Goal: Check status

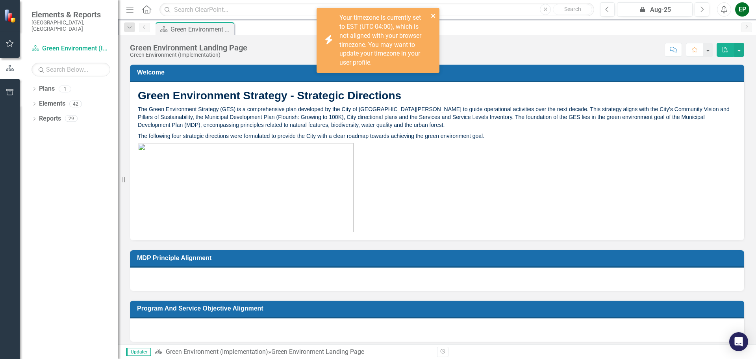
click at [431, 14] on icon "close" at bounding box center [433, 16] width 4 height 4
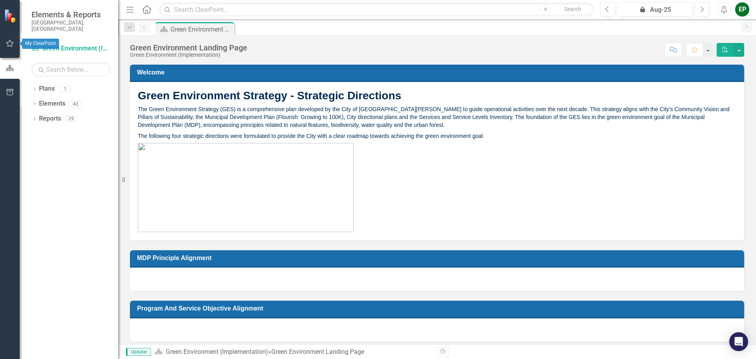
click at [9, 45] on icon "button" at bounding box center [10, 43] width 8 height 6
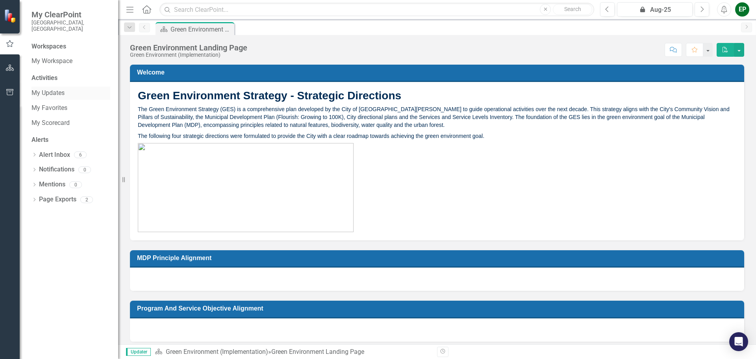
click at [47, 89] on link "My Updates" at bounding box center [70, 93] width 79 height 9
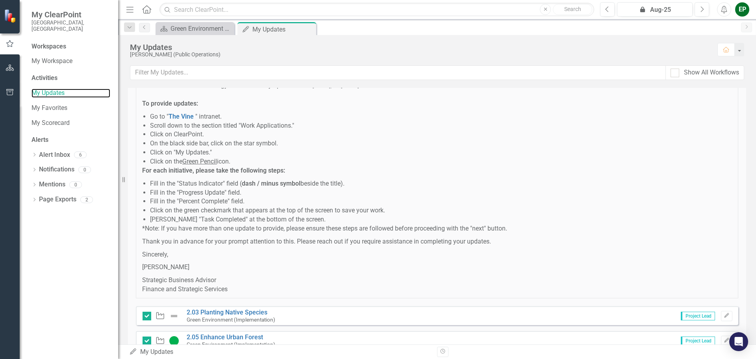
scroll to position [694, 0]
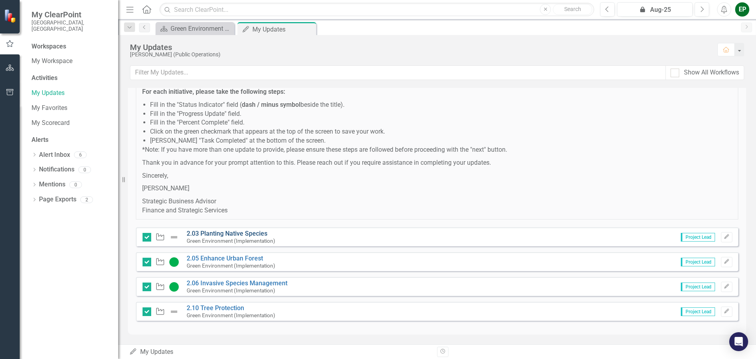
click at [243, 234] on link "2.03 Planting Native Species" at bounding box center [227, 232] width 81 height 7
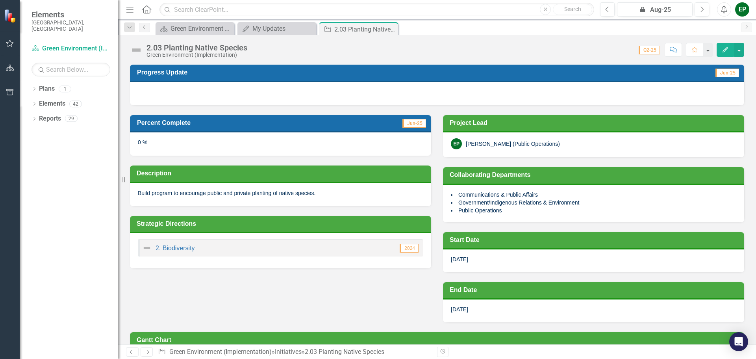
click at [187, 95] on div at bounding box center [437, 93] width 614 height 23
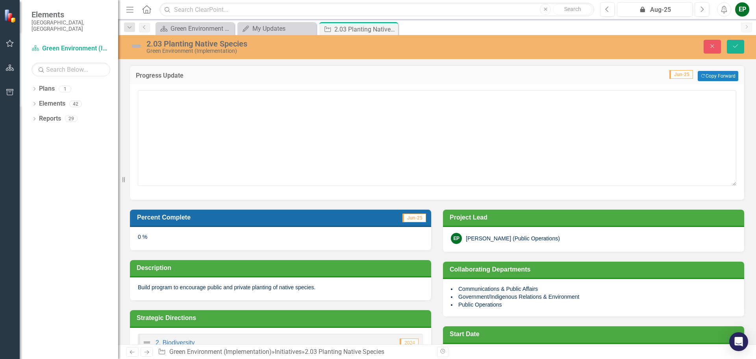
click at [160, 241] on div "0 %" at bounding box center [280, 238] width 301 height 23
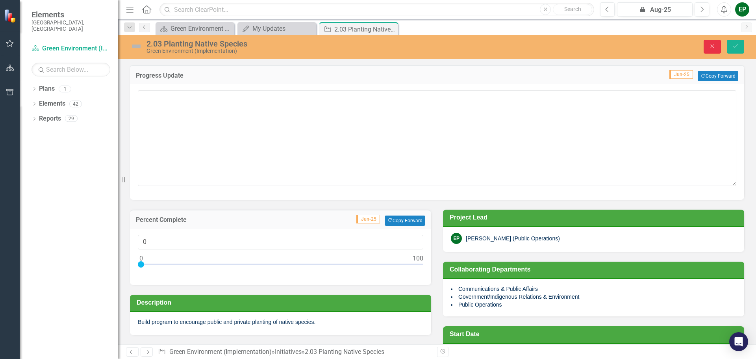
click at [713, 48] on icon "Close" at bounding box center [712, 46] width 7 height 6
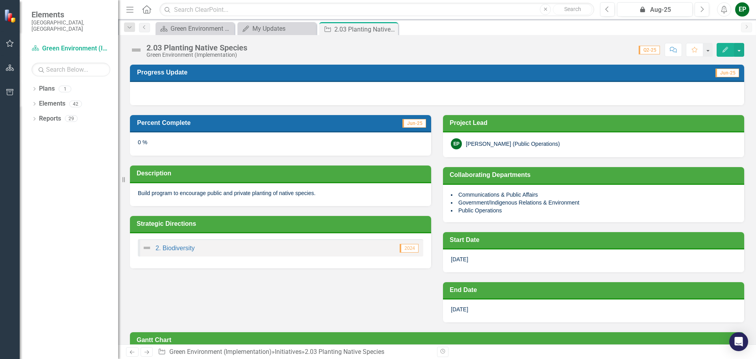
click at [137, 50] on img at bounding box center [136, 50] width 13 height 13
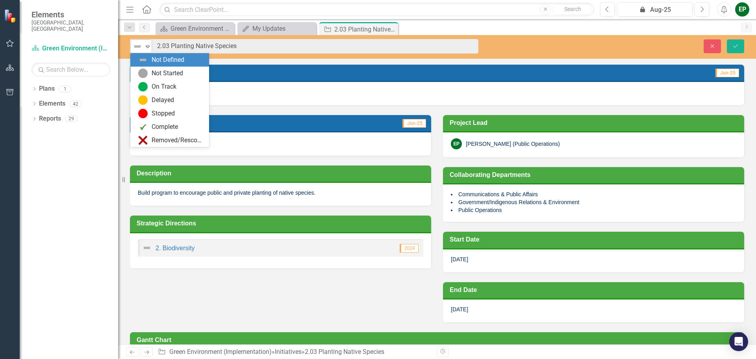
click at [149, 46] on icon "Expand" at bounding box center [148, 46] width 8 height 6
click at [147, 46] on icon "Expand" at bounding box center [148, 46] width 8 height 6
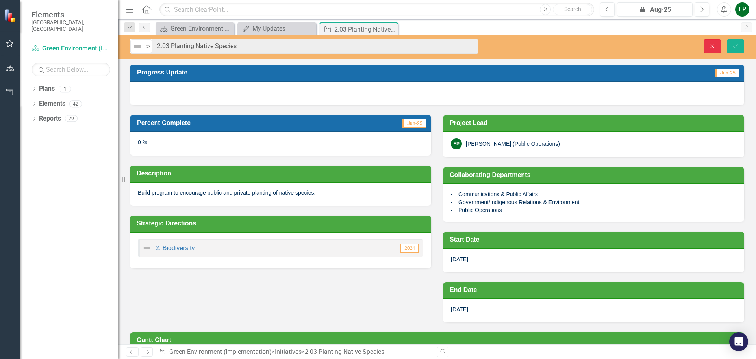
click at [710, 47] on icon "Close" at bounding box center [712, 46] width 7 height 6
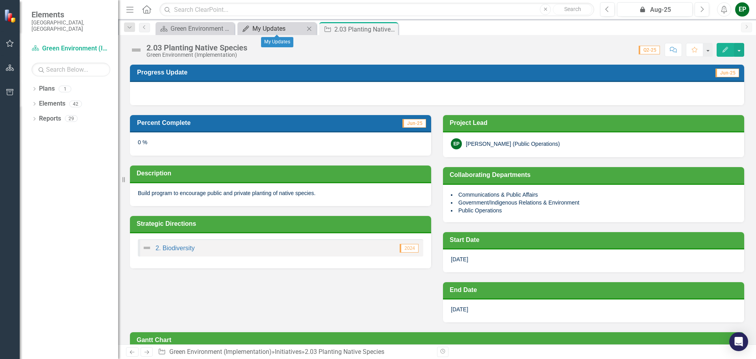
click at [262, 25] on div "My Updates" at bounding box center [278, 29] width 52 height 10
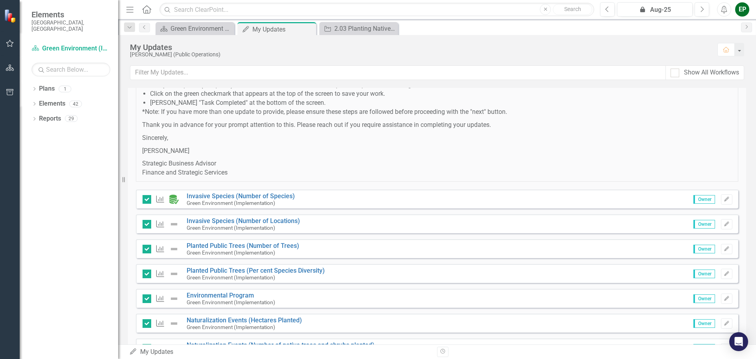
scroll to position [276, 0]
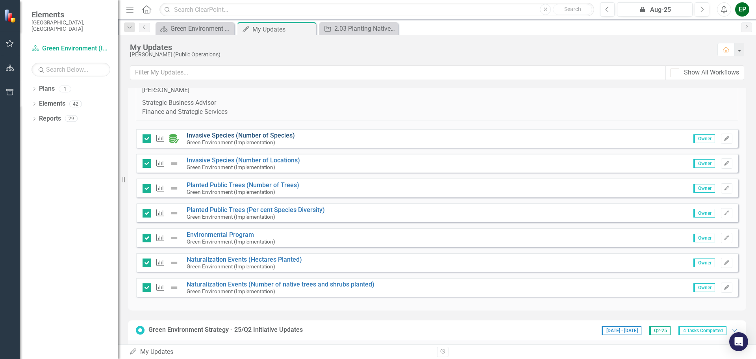
click at [253, 137] on link "Invasive Species (Number of Species)" at bounding box center [241, 134] width 108 height 7
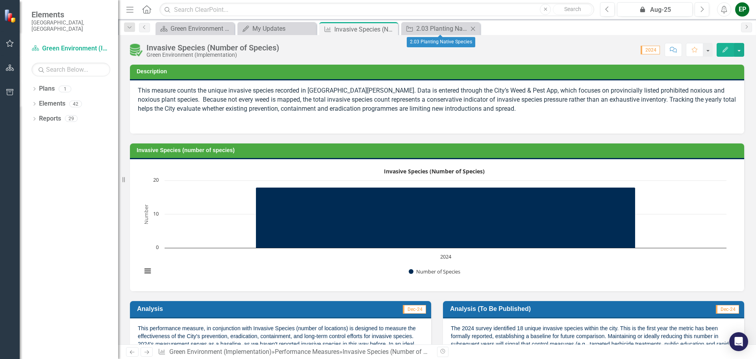
click at [473, 26] on icon "Close" at bounding box center [473, 29] width 8 height 6
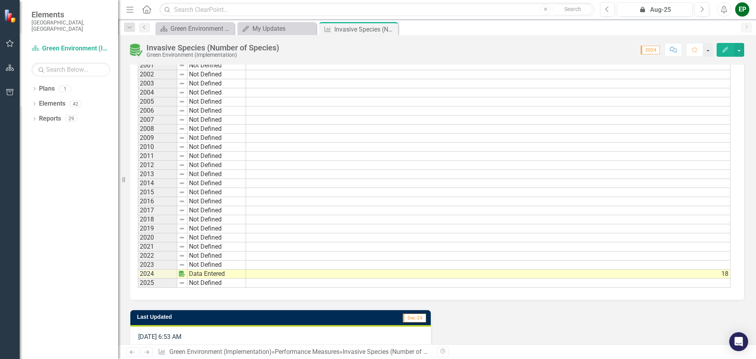
scroll to position [597, 0]
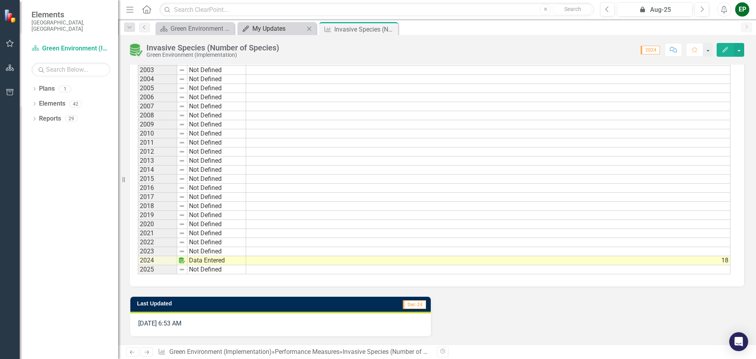
click at [294, 30] on div "My Updates" at bounding box center [278, 29] width 52 height 10
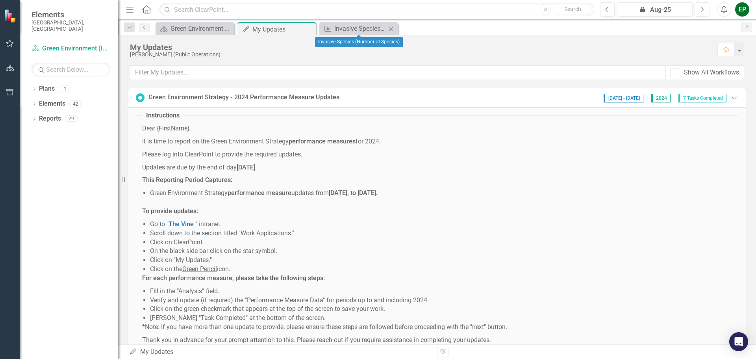
click at [390, 29] on icon "Close" at bounding box center [391, 29] width 8 height 6
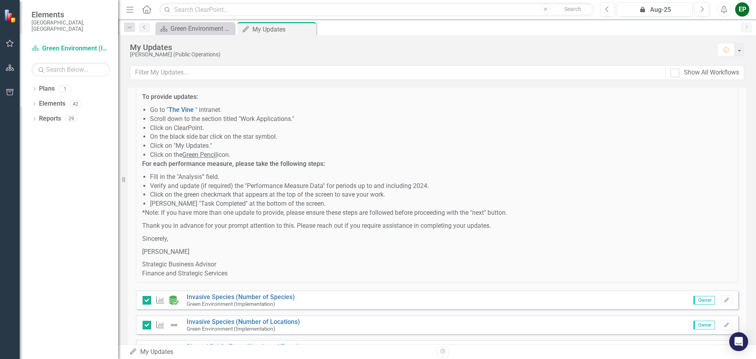
scroll to position [276, 0]
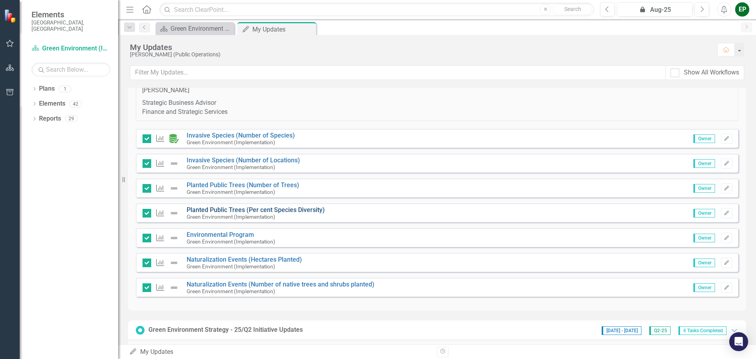
click at [213, 209] on link "Planted Public Trees (Per cent Species Diversity)" at bounding box center [256, 209] width 138 height 7
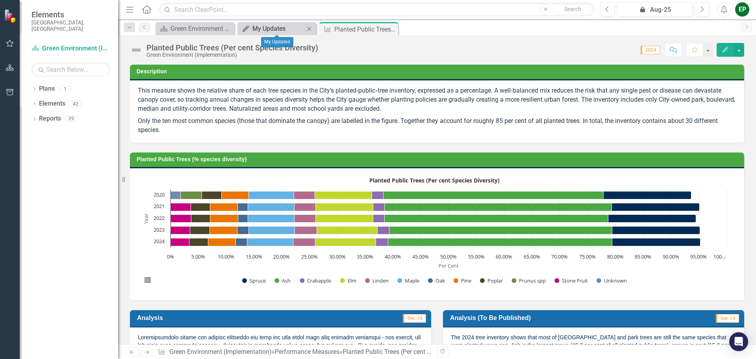
click at [257, 30] on div "My Updates" at bounding box center [278, 29] width 52 height 10
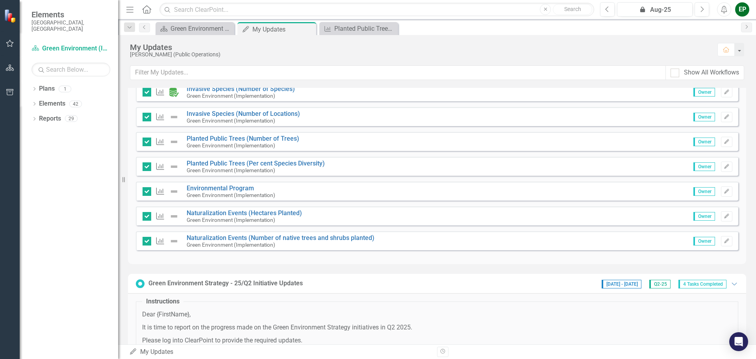
scroll to position [276, 0]
